Goal: Communication & Community: Answer question/provide support

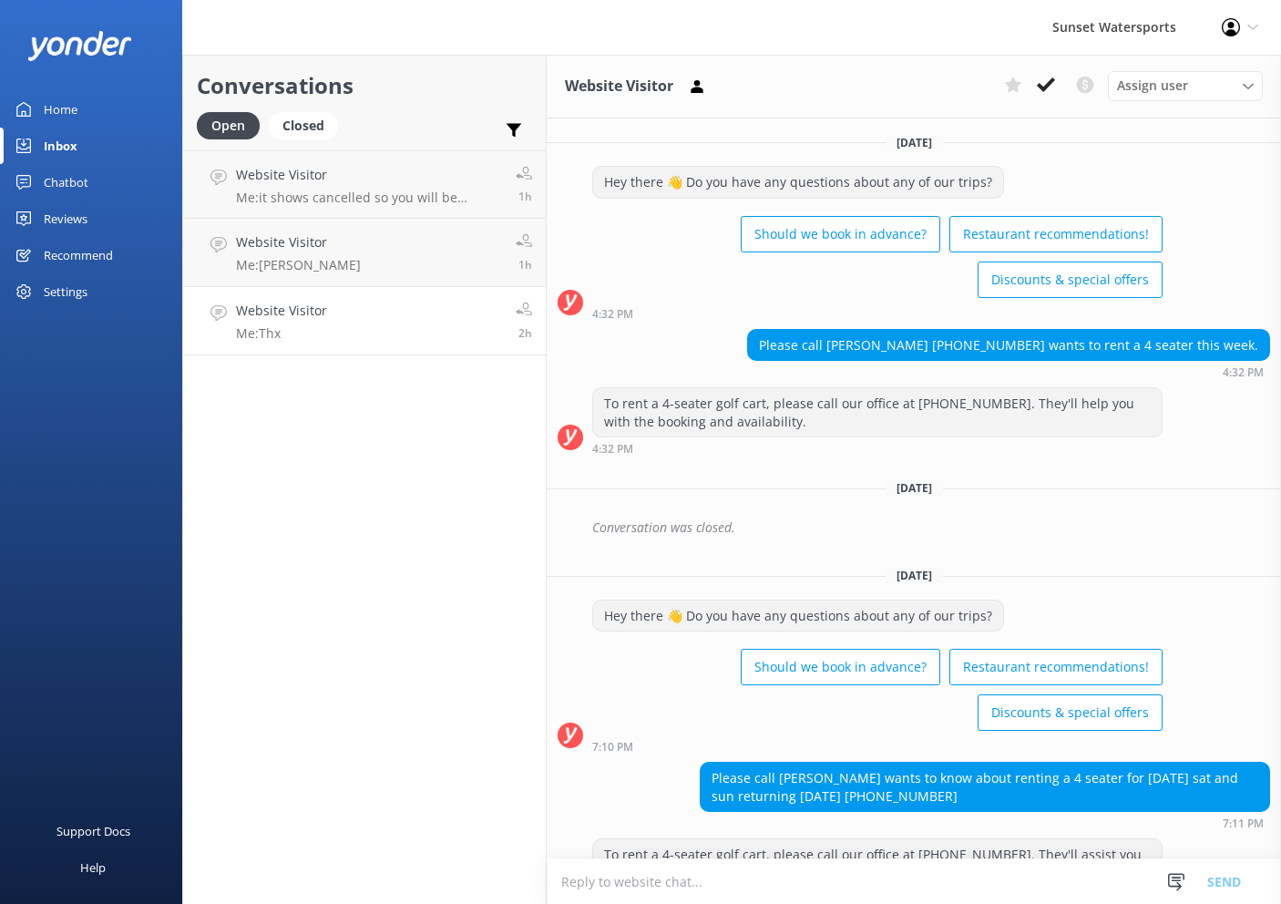
scroll to position [3068, 0]
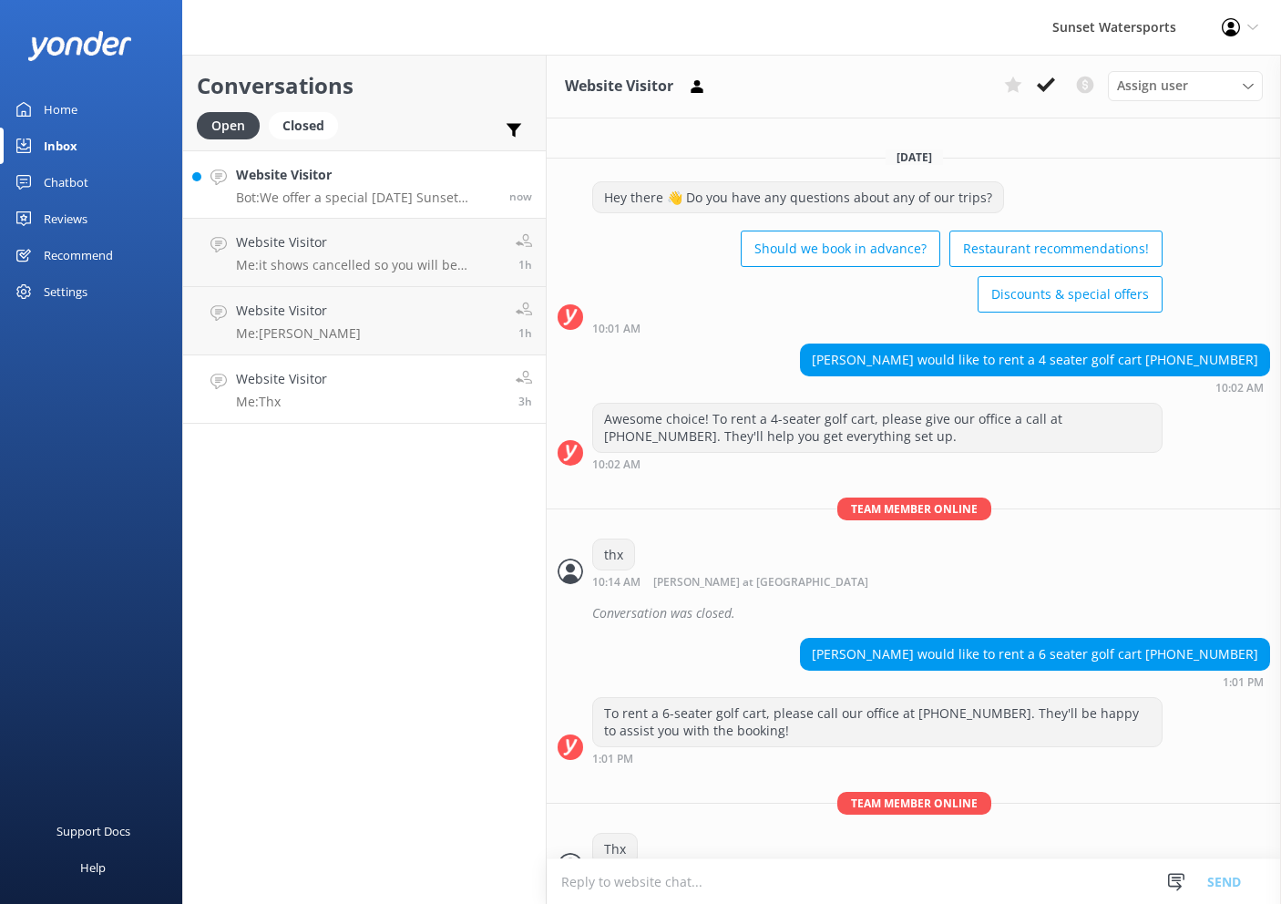
click at [326, 194] on p "Bot: We offer a special [DATE] Sunset Dinner Cruise with a traditional [DATE] m…" at bounding box center [366, 197] width 260 height 16
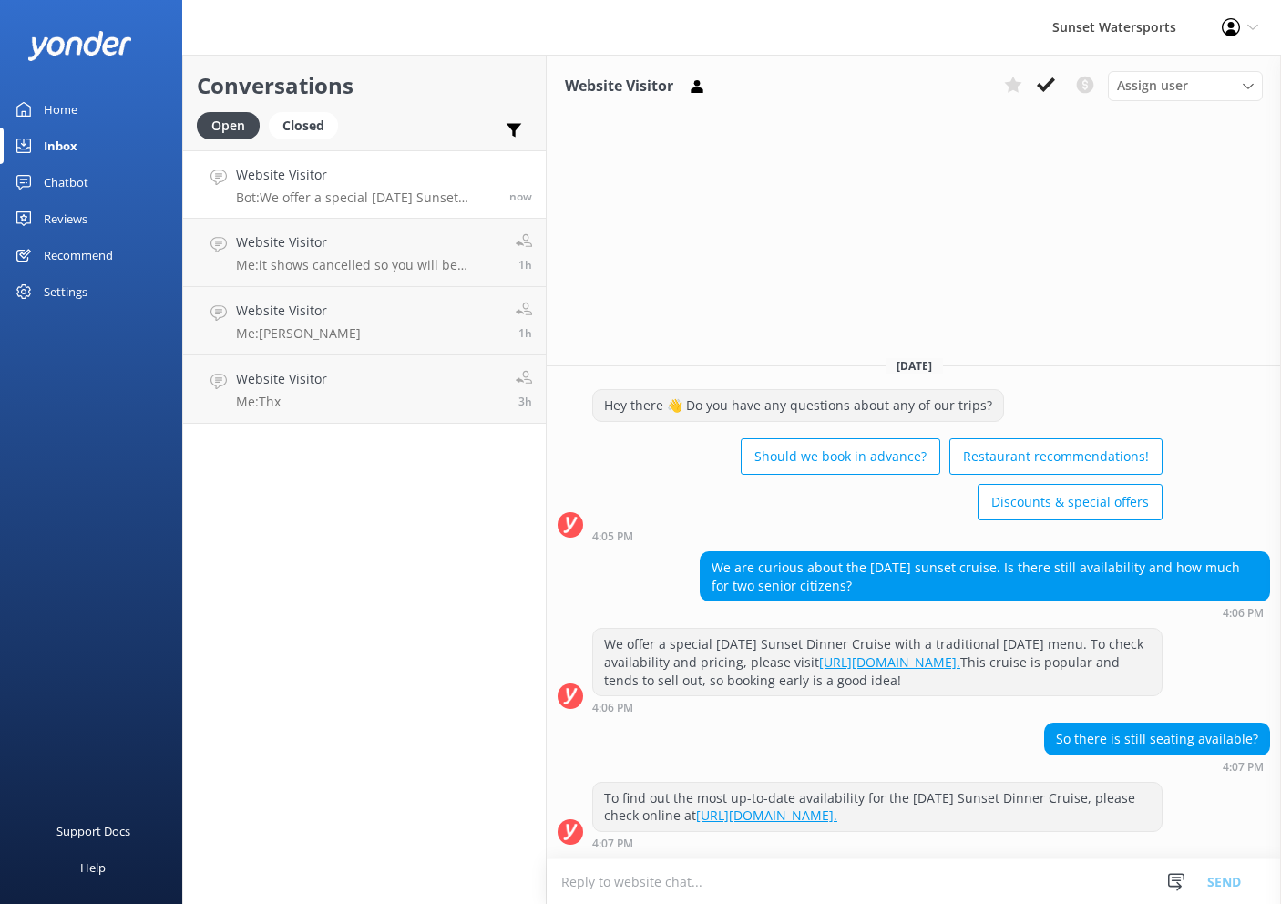
click at [765, 888] on textarea at bounding box center [914, 881] width 734 height 45
type textarea "y"
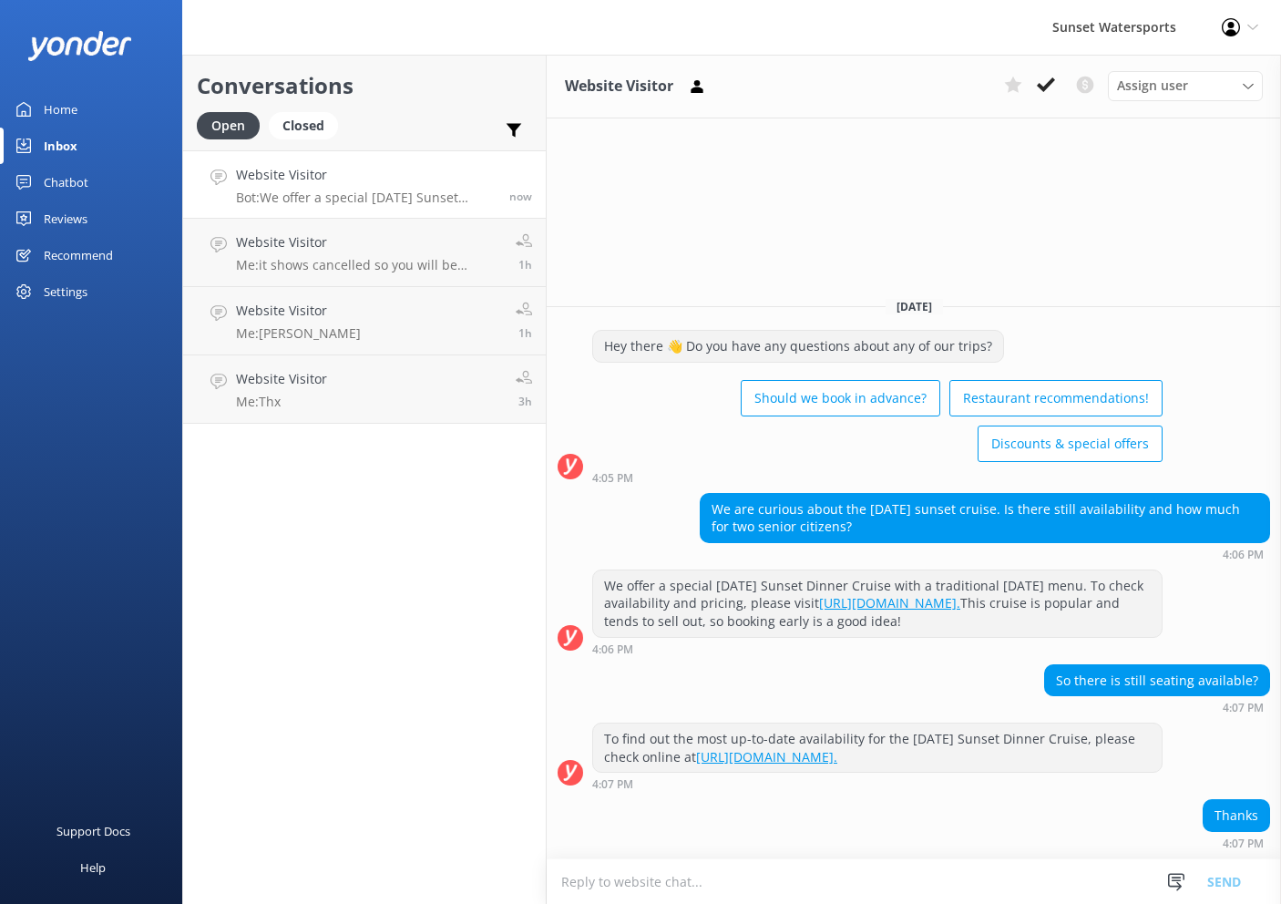
click at [772, 885] on textarea at bounding box center [914, 881] width 734 height 45
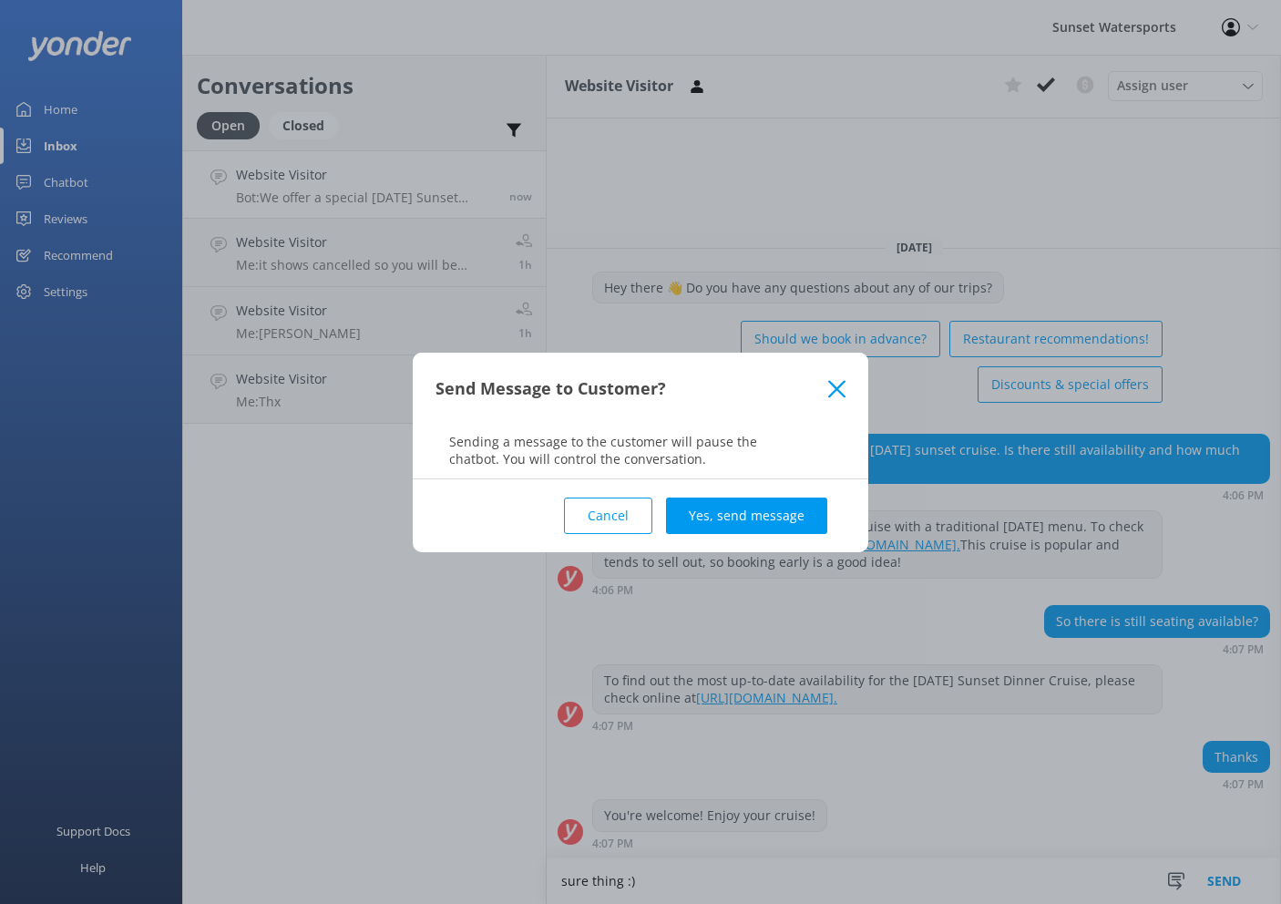
type textarea "sure thing :)"
drag, startPoint x: 772, startPoint y: 885, endPoint x: 735, endPoint y: 514, distance: 373.5
click at [735, 516] on div "Send Message to Customer? Sending a message to the customer will pause the chat…" at bounding box center [640, 452] width 1281 height 904
click at [735, 514] on button "Yes, send message" at bounding box center [746, 515] width 161 height 36
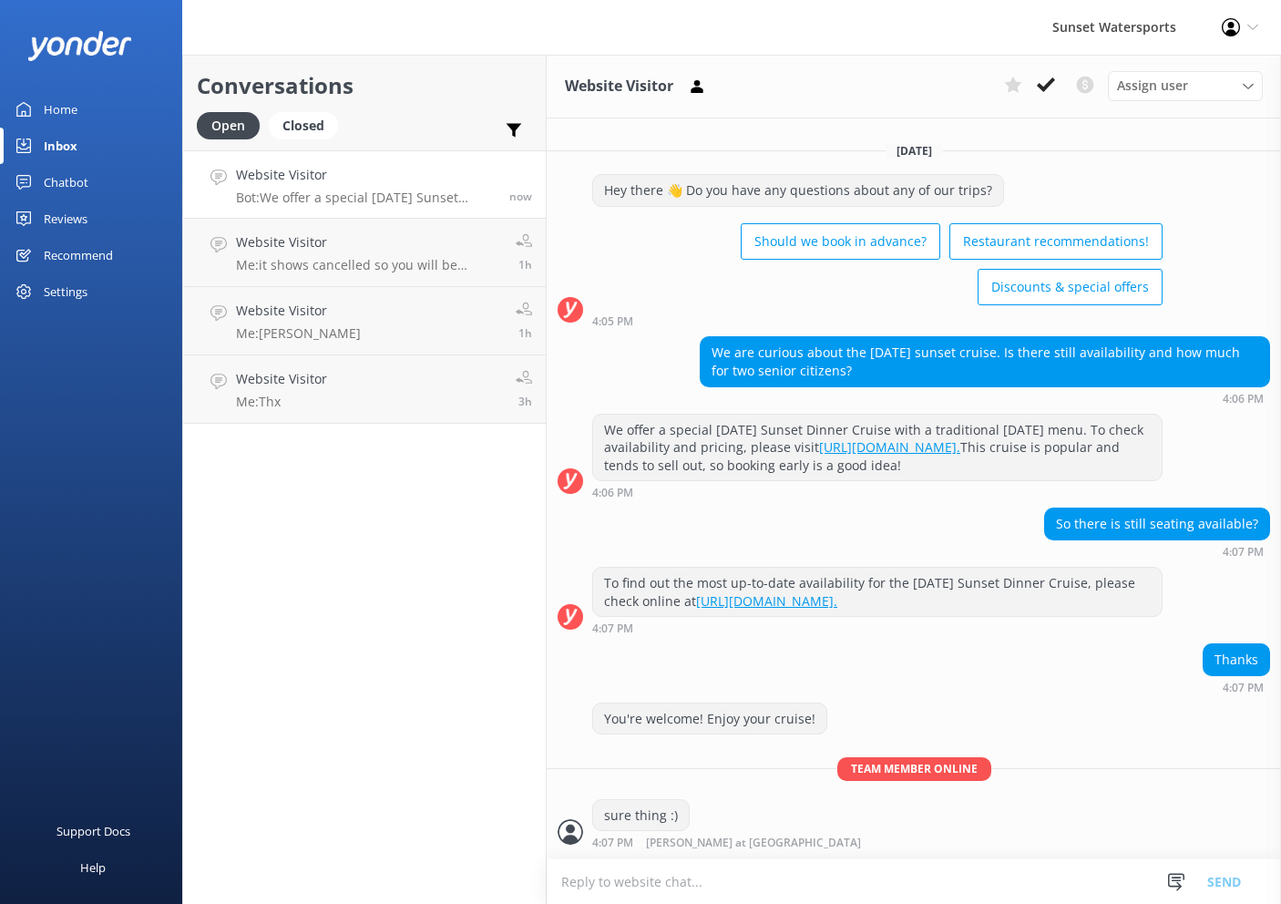
scroll to position [36, 0]
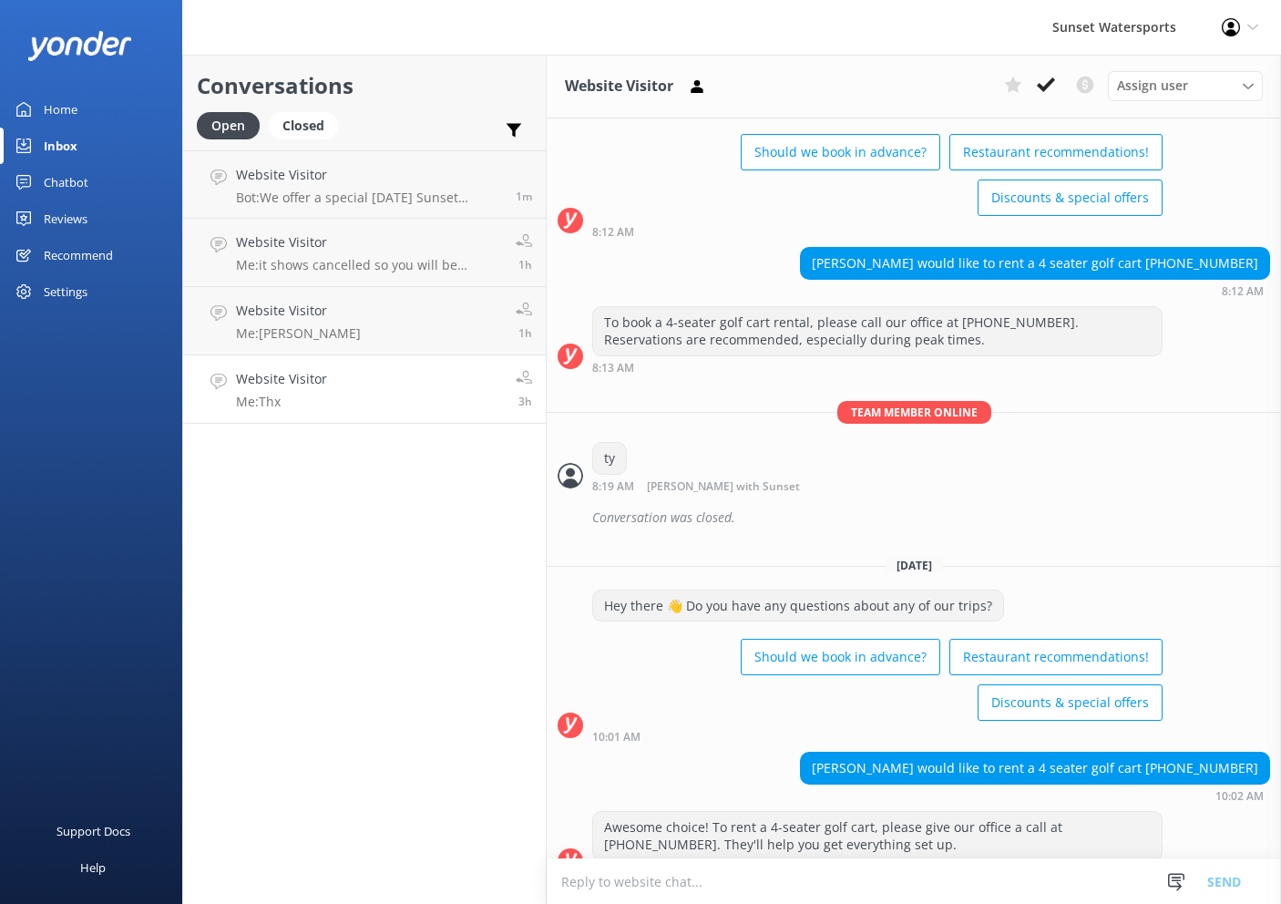
scroll to position [3068, 0]
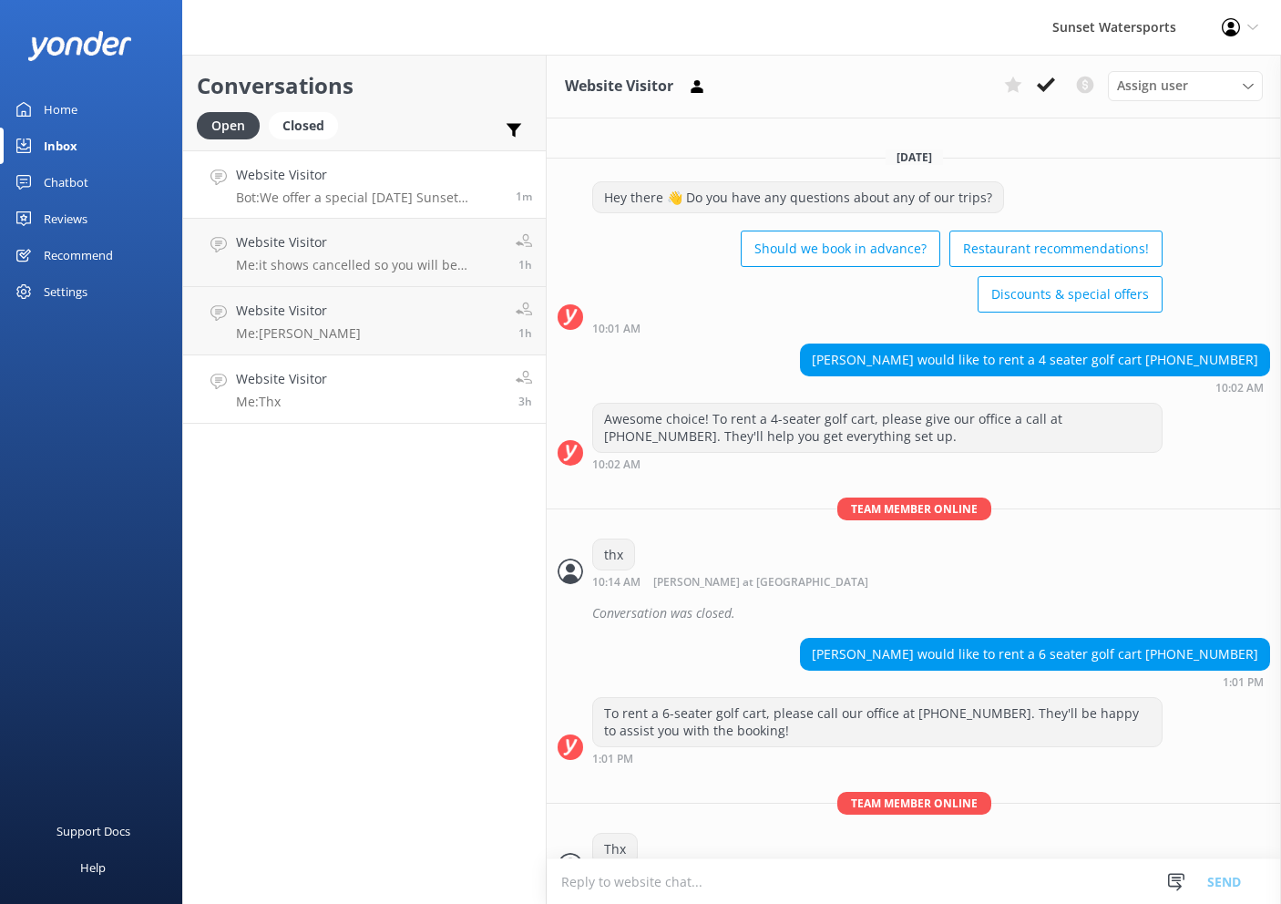
click at [332, 194] on p "Bot: We offer a special [DATE] Sunset Dinner Cruise with a traditional [DATE] m…" at bounding box center [369, 197] width 266 height 16
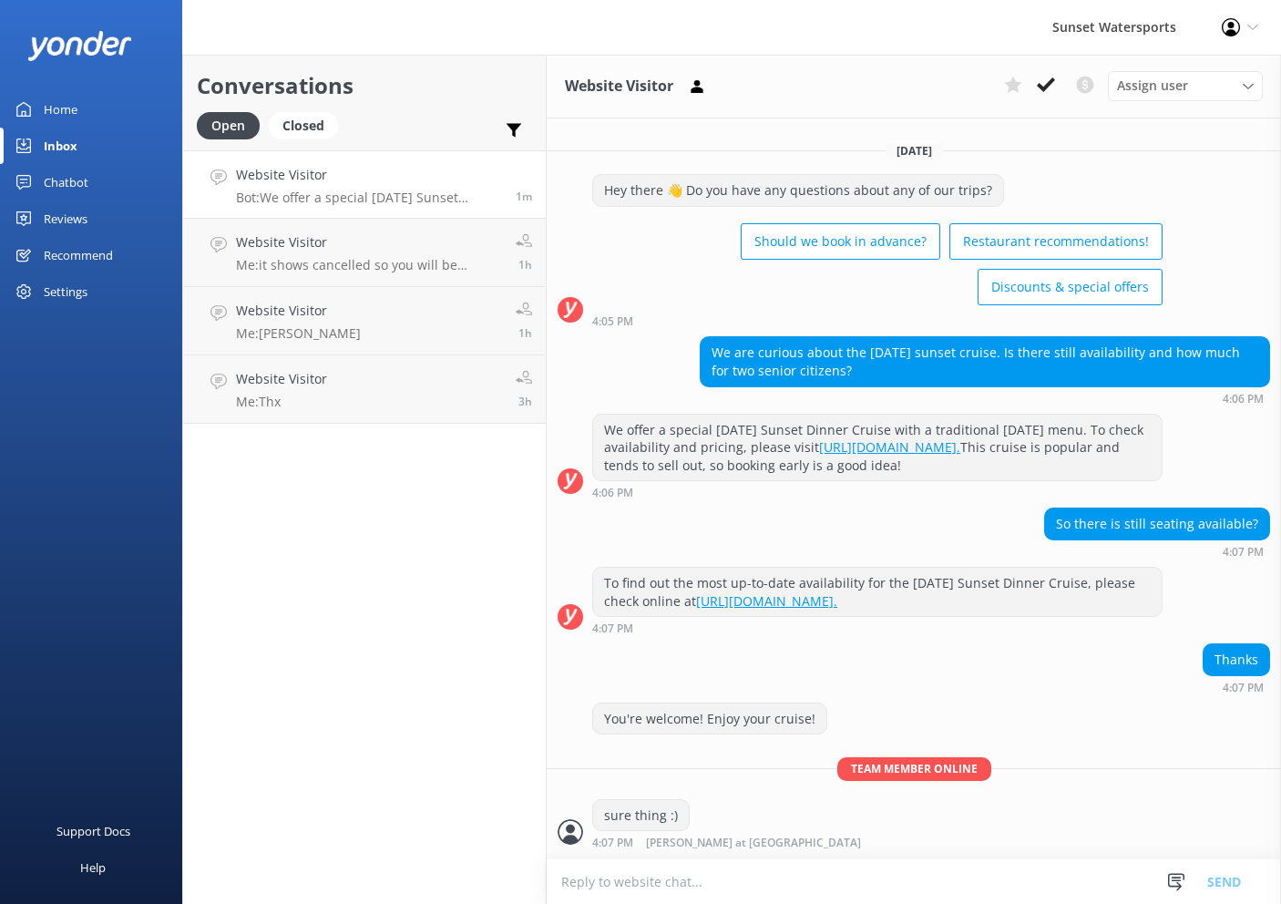
scroll to position [36, 0]
